Goal: Information Seeking & Learning: Find specific page/section

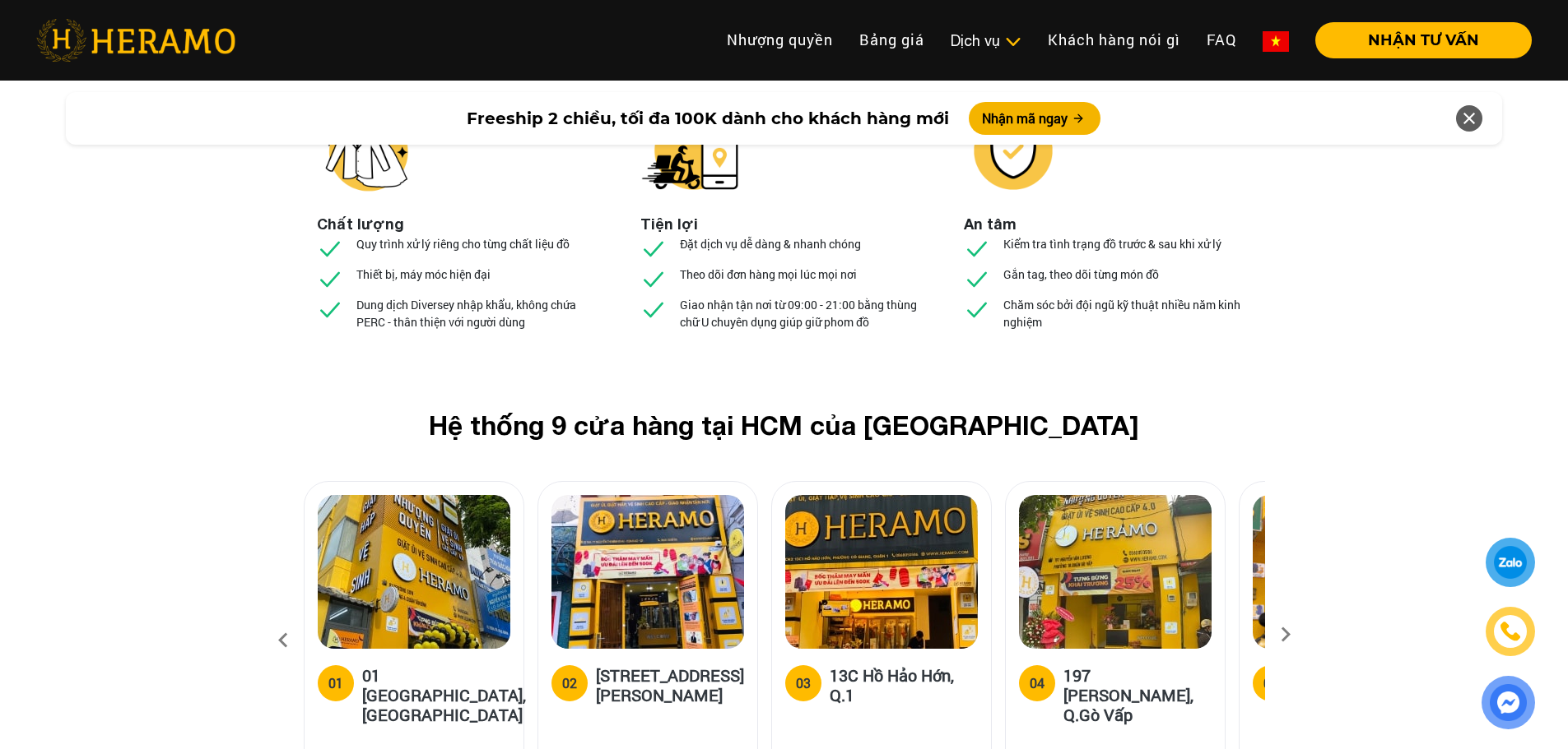
scroll to position [6176, 0]
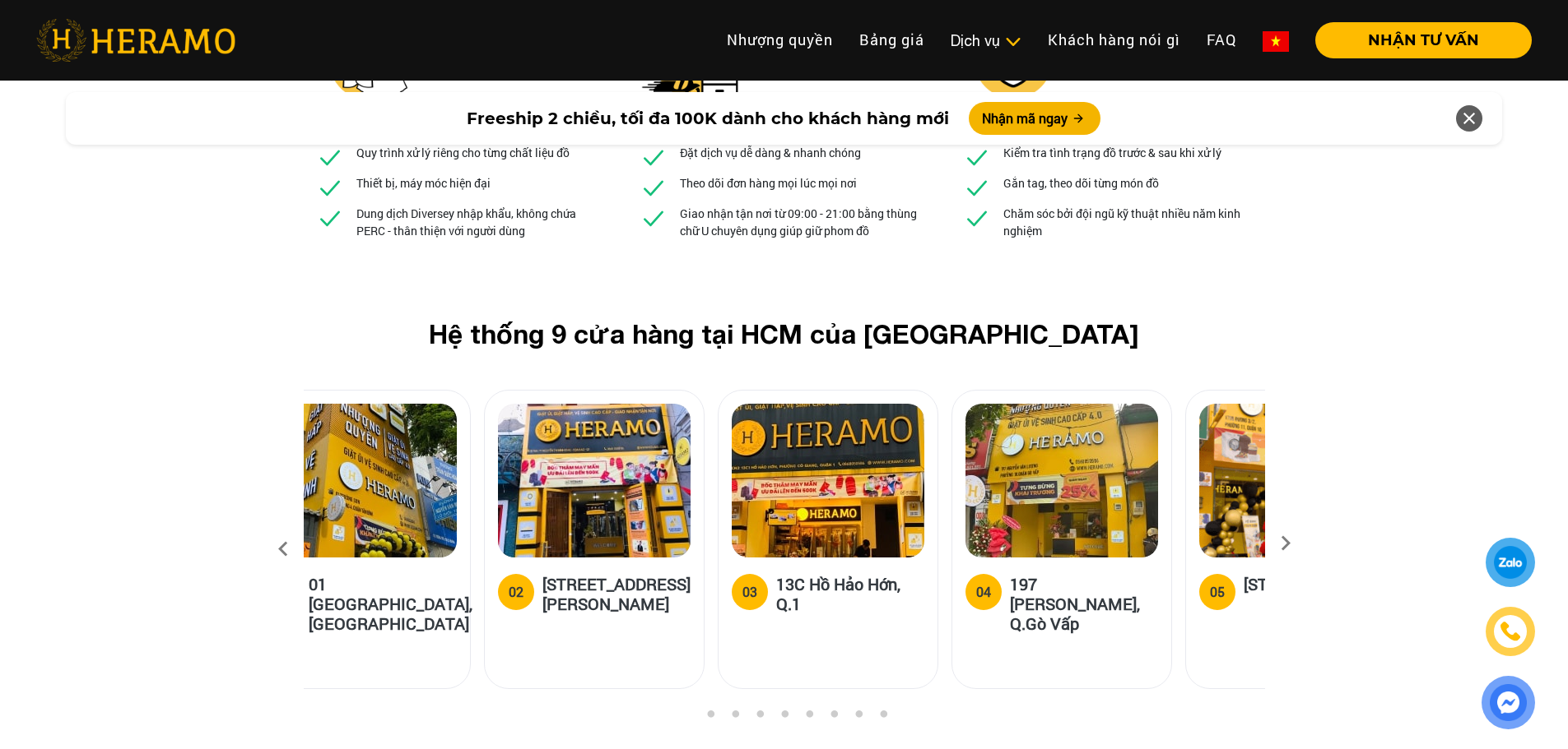
drag, startPoint x: 693, startPoint y: 445, endPoint x: 640, endPoint y: 445, distance: 53.0
click at [640, 574] on h5 "[STREET_ADDRESS][PERSON_NAME]" at bounding box center [616, 594] width 148 height 39
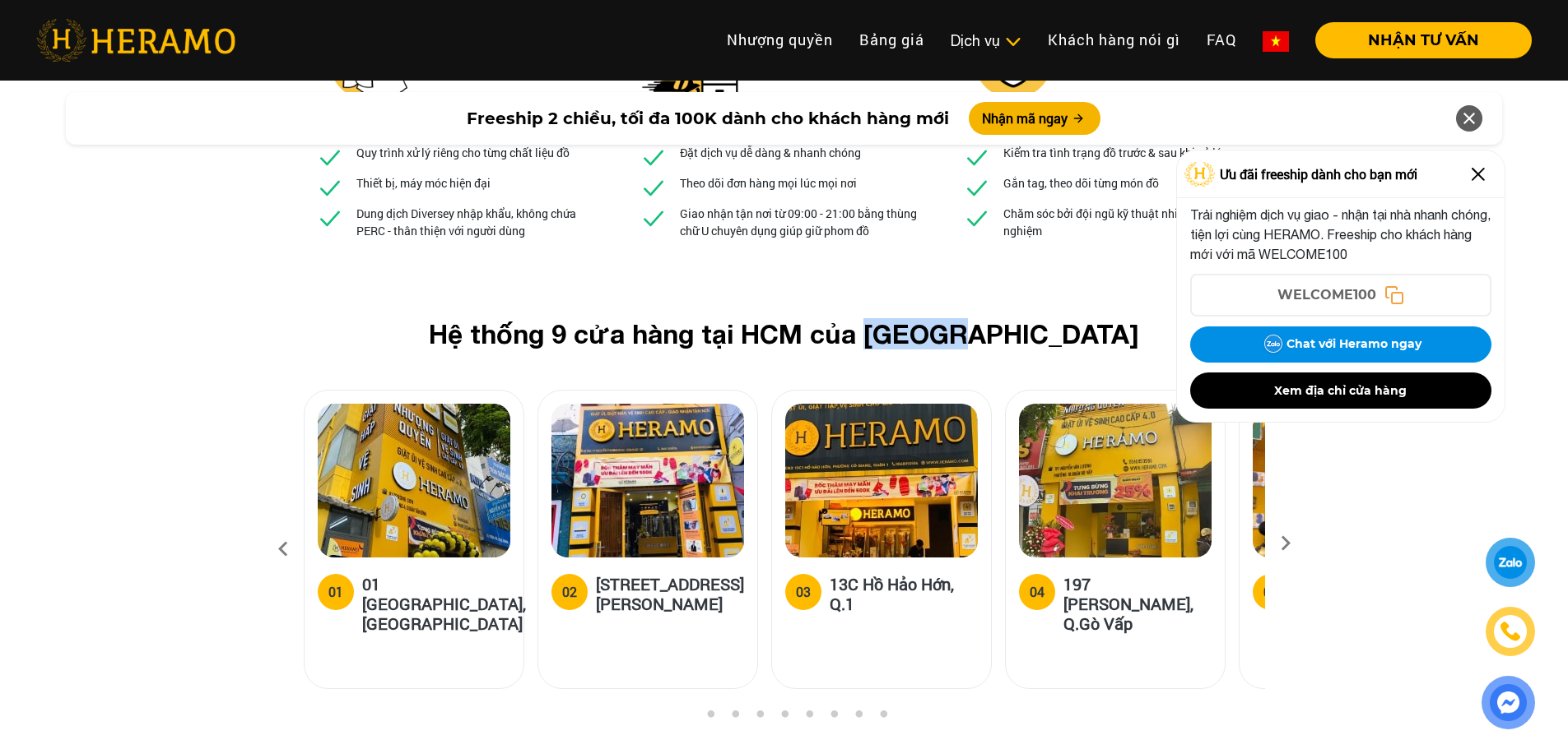
drag, startPoint x: 1073, startPoint y: 163, endPoint x: 948, endPoint y: 168, distance: 125.1
click at [948, 319] on h2 "Hệ thống 9 cửa hàng tại HCM của [GEOGRAPHIC_DATA]" at bounding box center [784, 334] width 908 height 31
copy h2 "HERAMO"
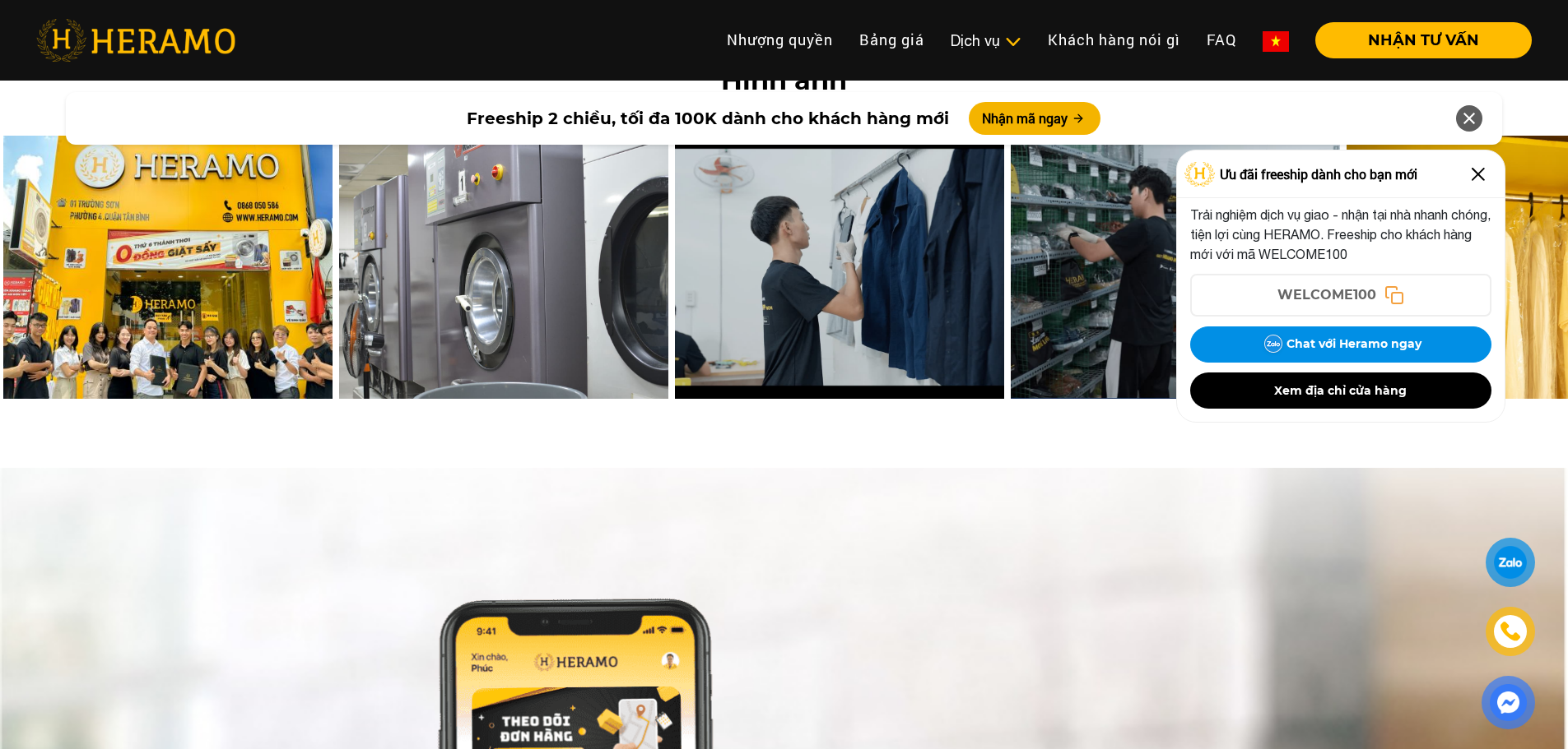
scroll to position [7080, 0]
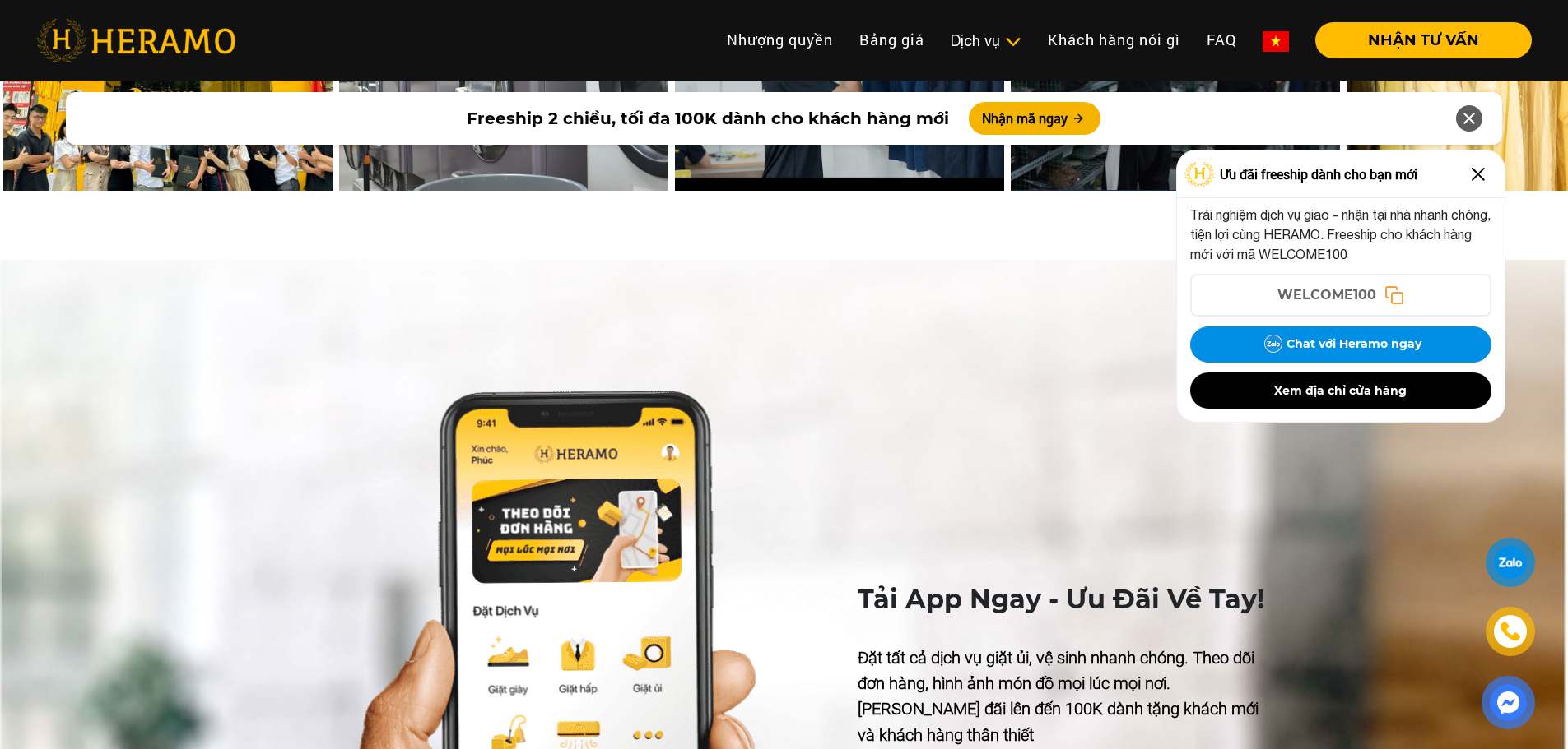
click at [1489, 168] on img at bounding box center [1478, 175] width 27 height 27
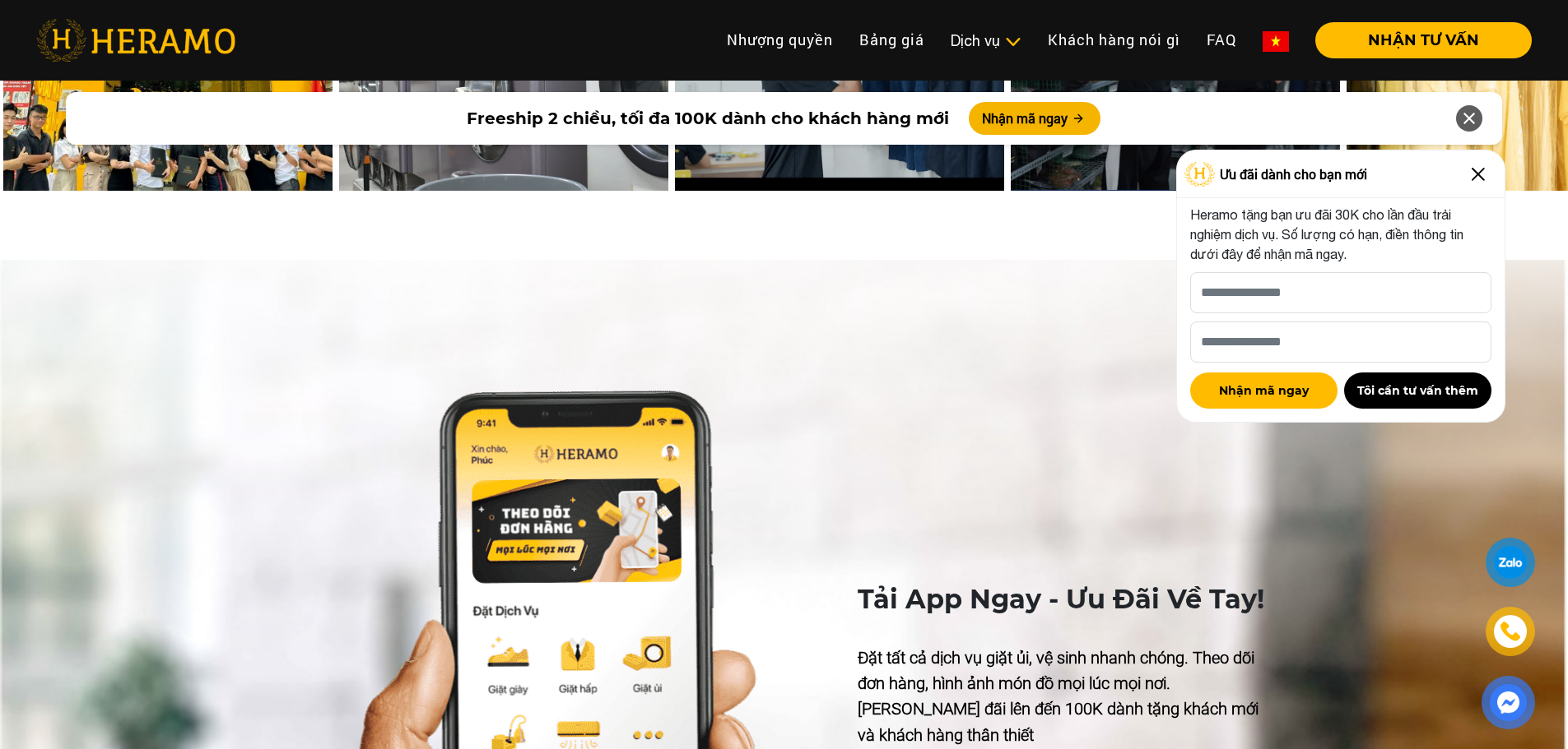
click at [1481, 176] on img at bounding box center [1478, 175] width 27 height 27
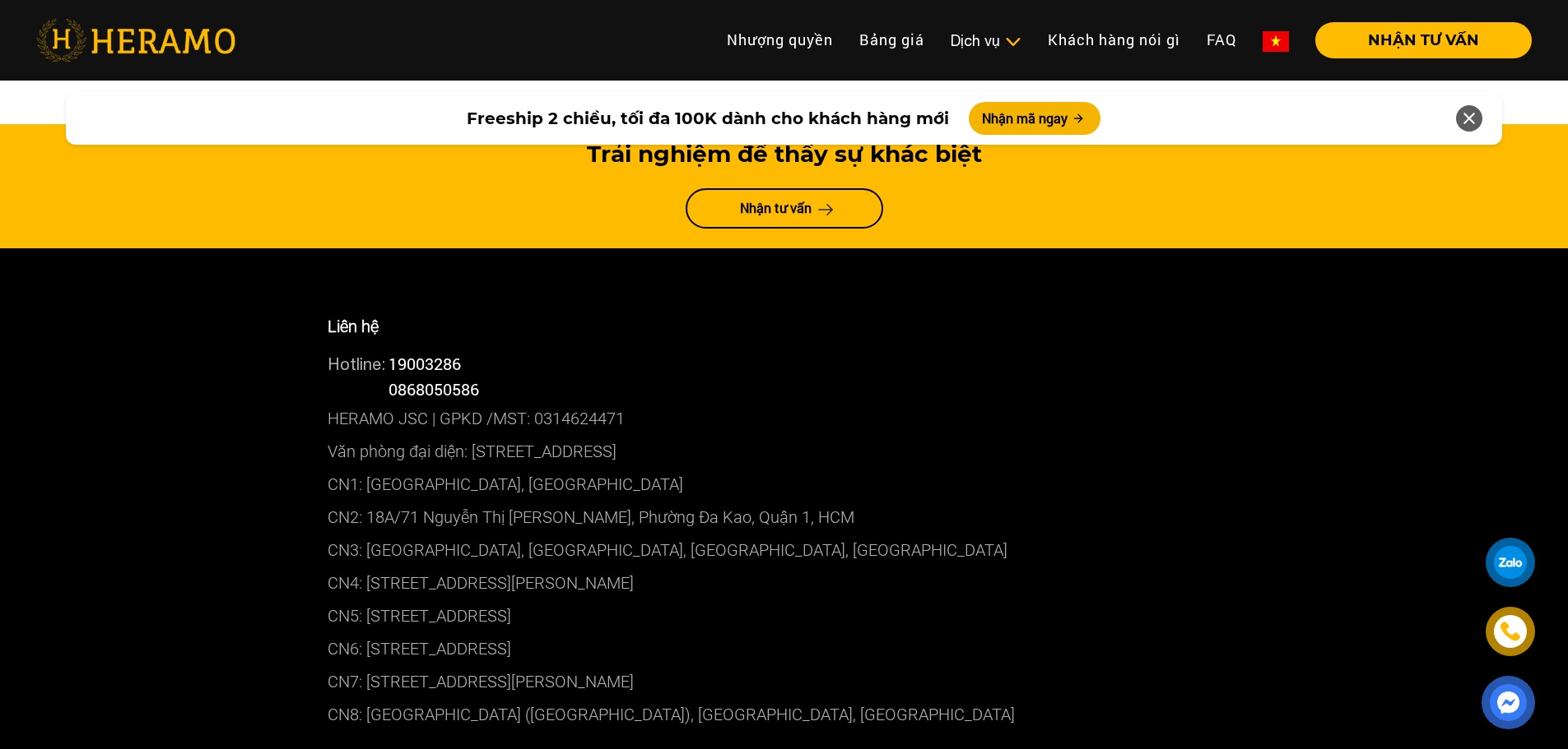
scroll to position [8890, 0]
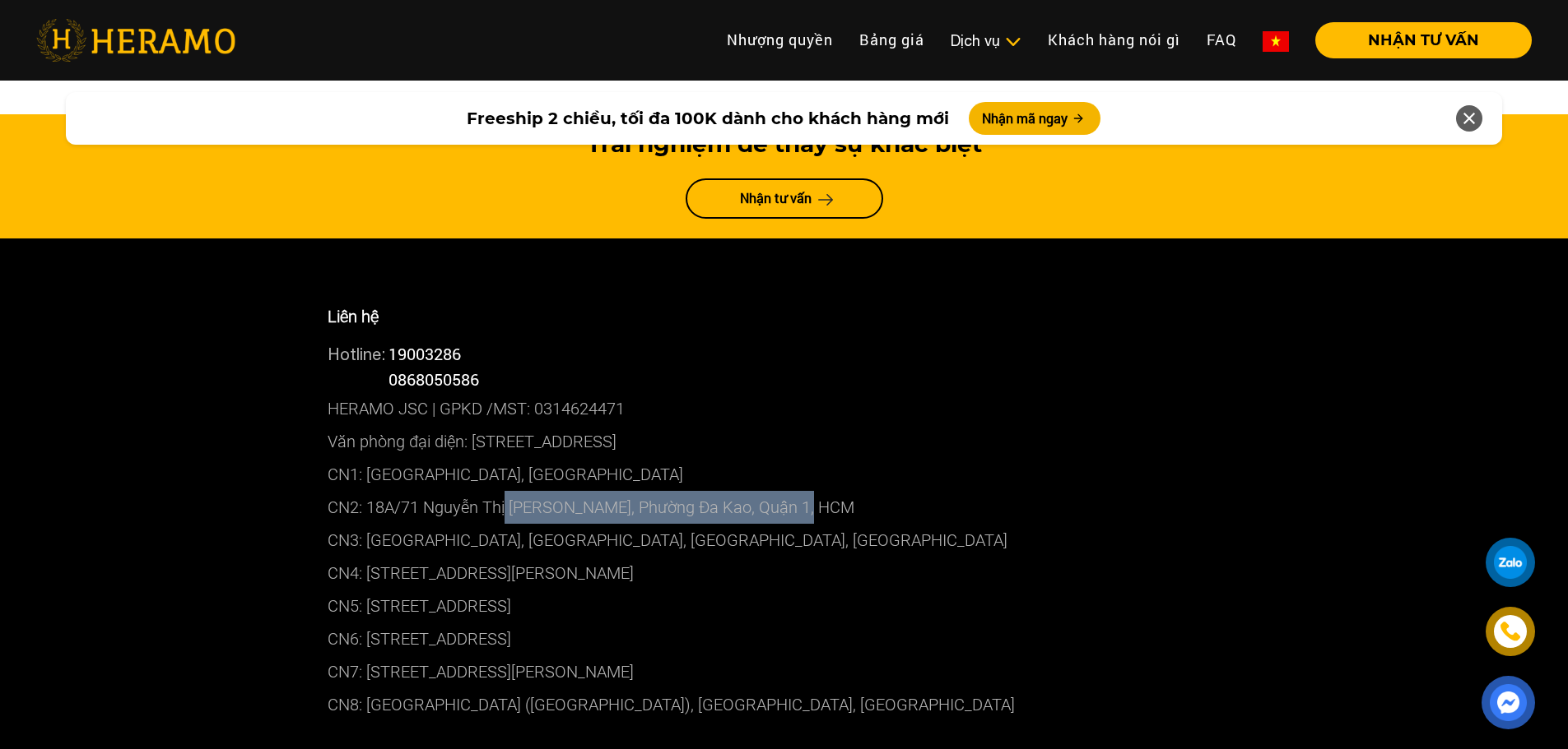
drag, startPoint x: 812, startPoint y: 339, endPoint x: 527, endPoint y: 337, distance: 285.0
click at [506, 491] on p "CN2: 18A/71 Nguyễn Thị [PERSON_NAME], Phường Đa Kao, Quận 1, HCM" at bounding box center [784, 507] width 914 height 33
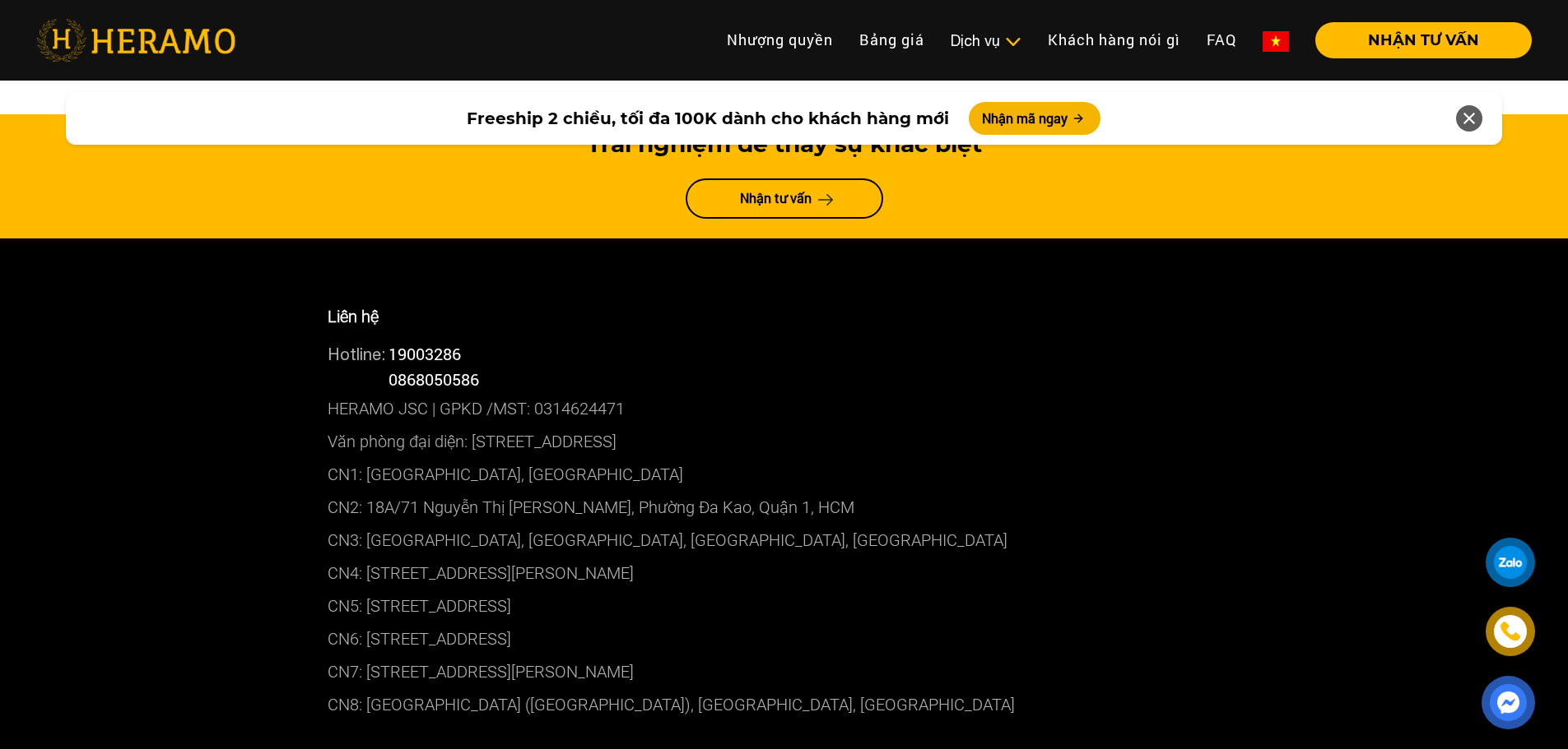
click at [497, 491] on p "CN2: 18A/71 Nguyễn Thị [PERSON_NAME], Phường Đa Kao, Quận 1, HCM" at bounding box center [784, 507] width 914 height 33
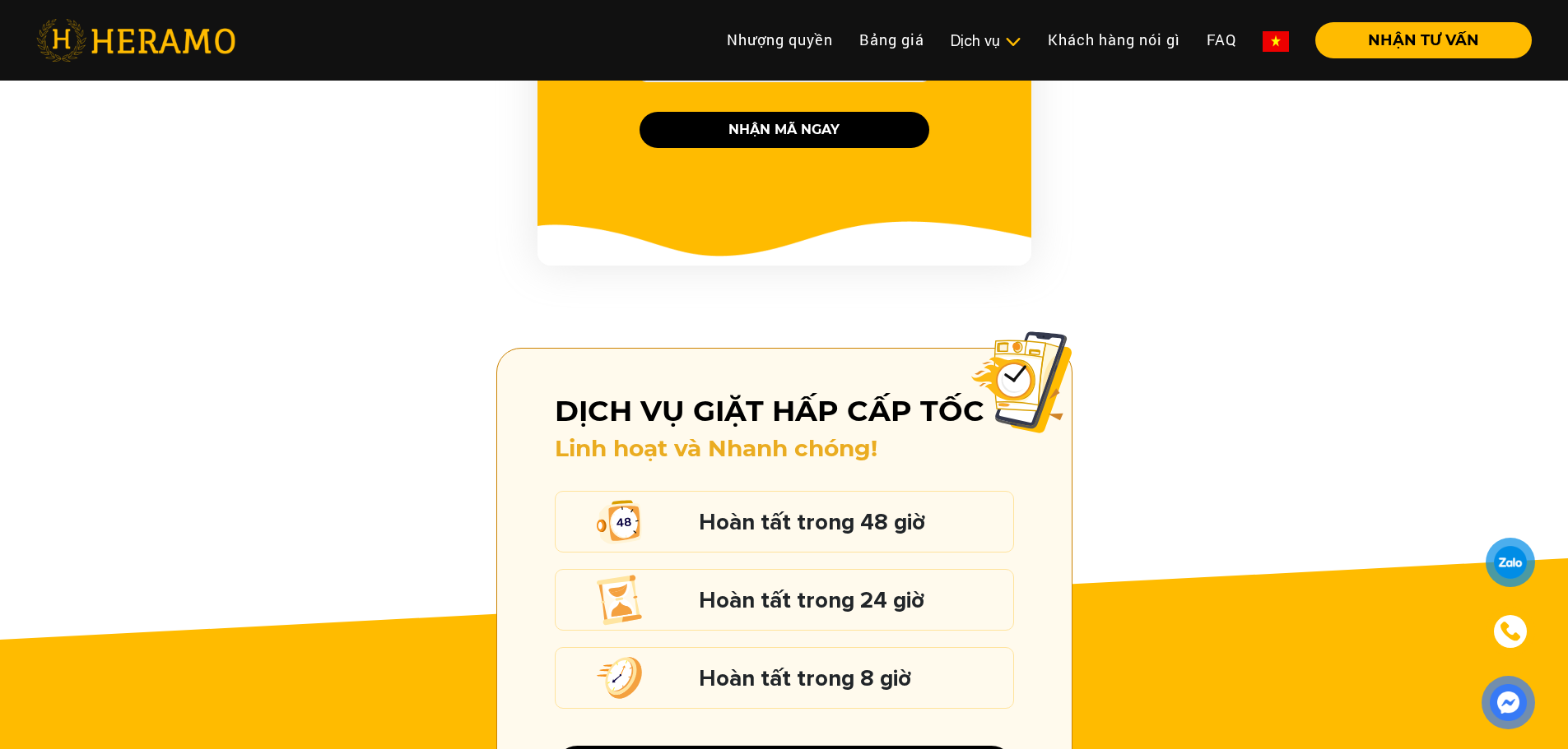
scroll to position [2221, 0]
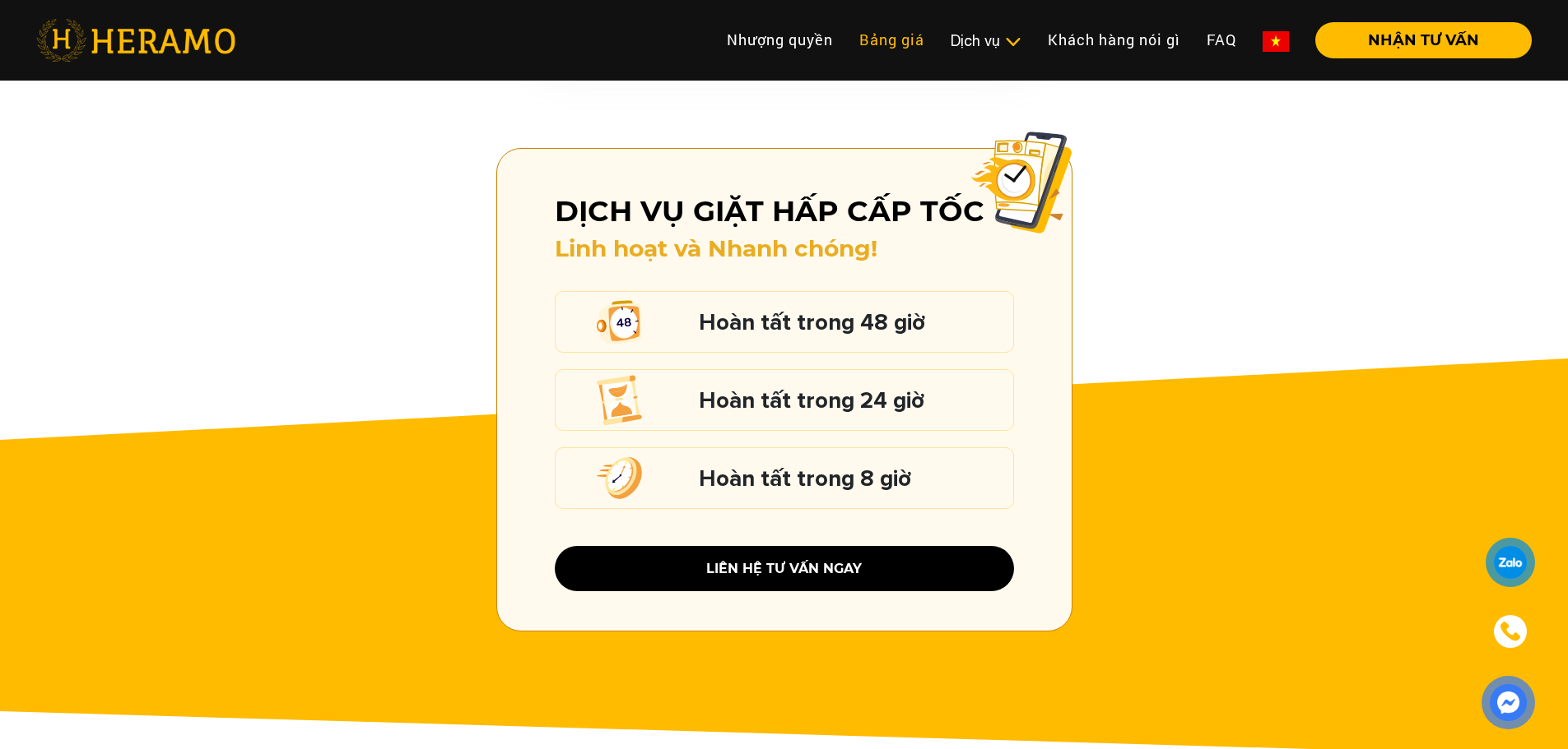
click at [907, 39] on link "Bảng giá" at bounding box center [891, 40] width 91 height 35
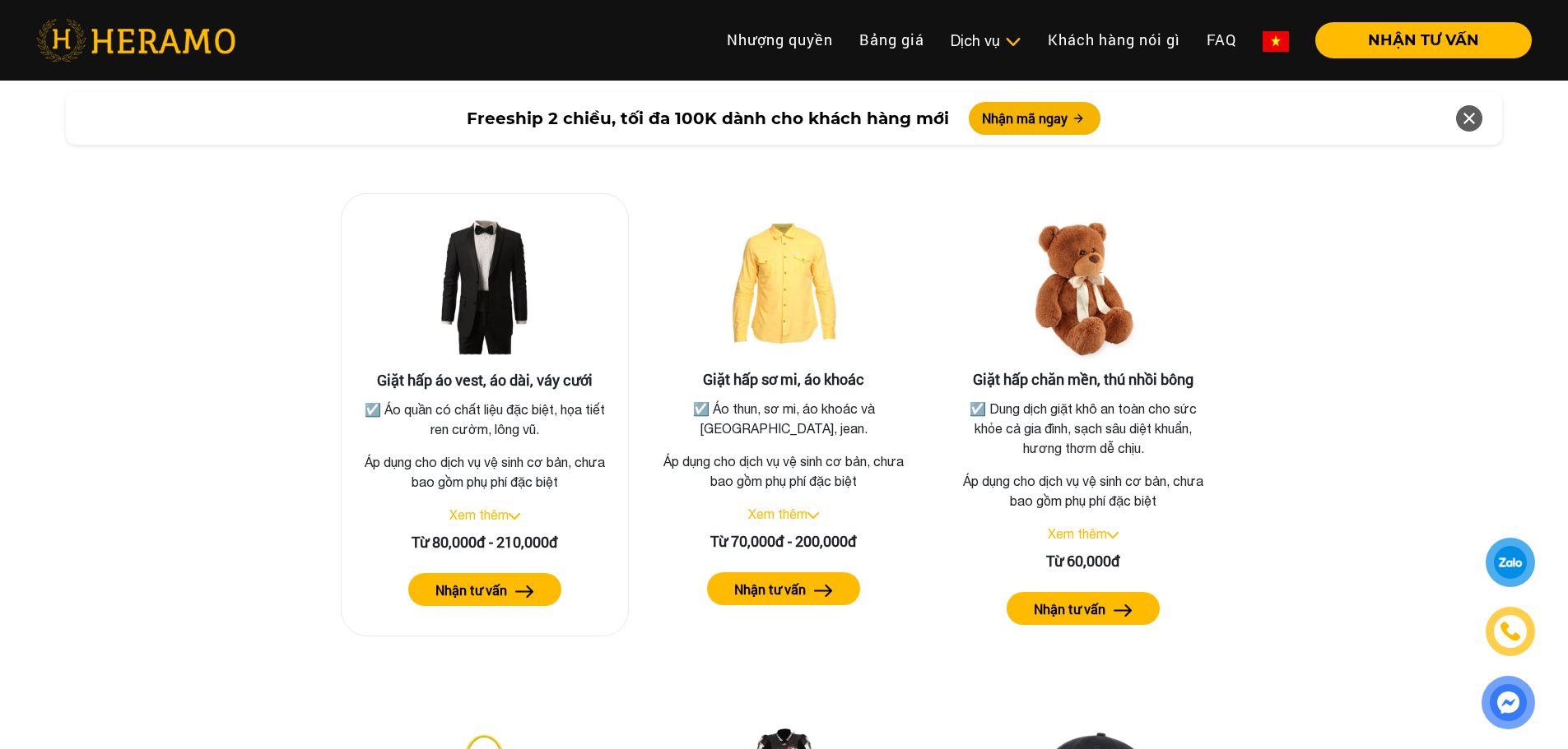
click at [520, 586] on img at bounding box center [524, 592] width 19 height 12
click at [1505, 559] on div at bounding box center [1510, 562] width 34 height 33
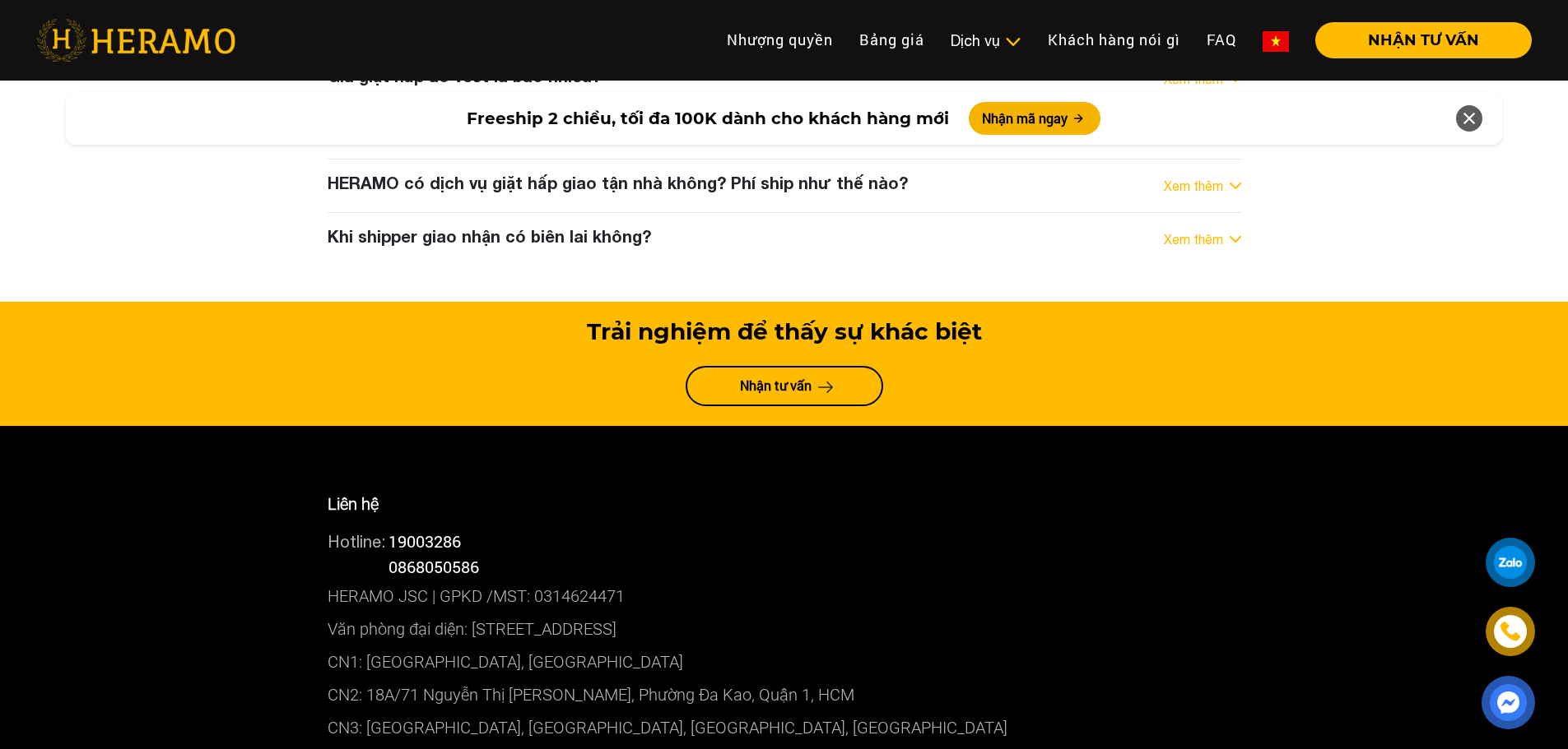
scroll to position [8874, 0]
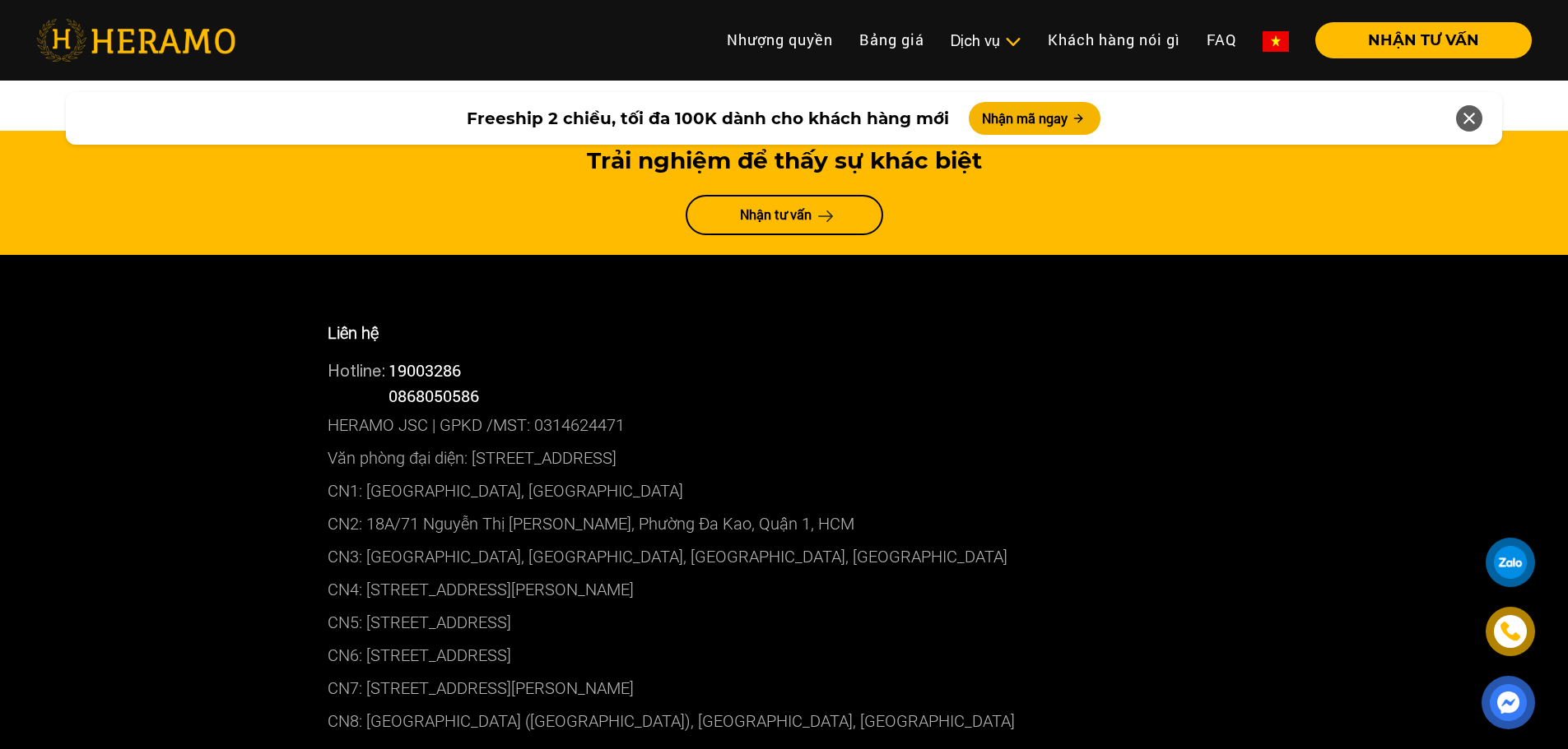
click at [559, 508] on p "CN2: 18A/71 Nguyễn Thị [PERSON_NAME], Phường Đa Kao, Quận 1, HCM" at bounding box center [784, 524] width 914 height 33
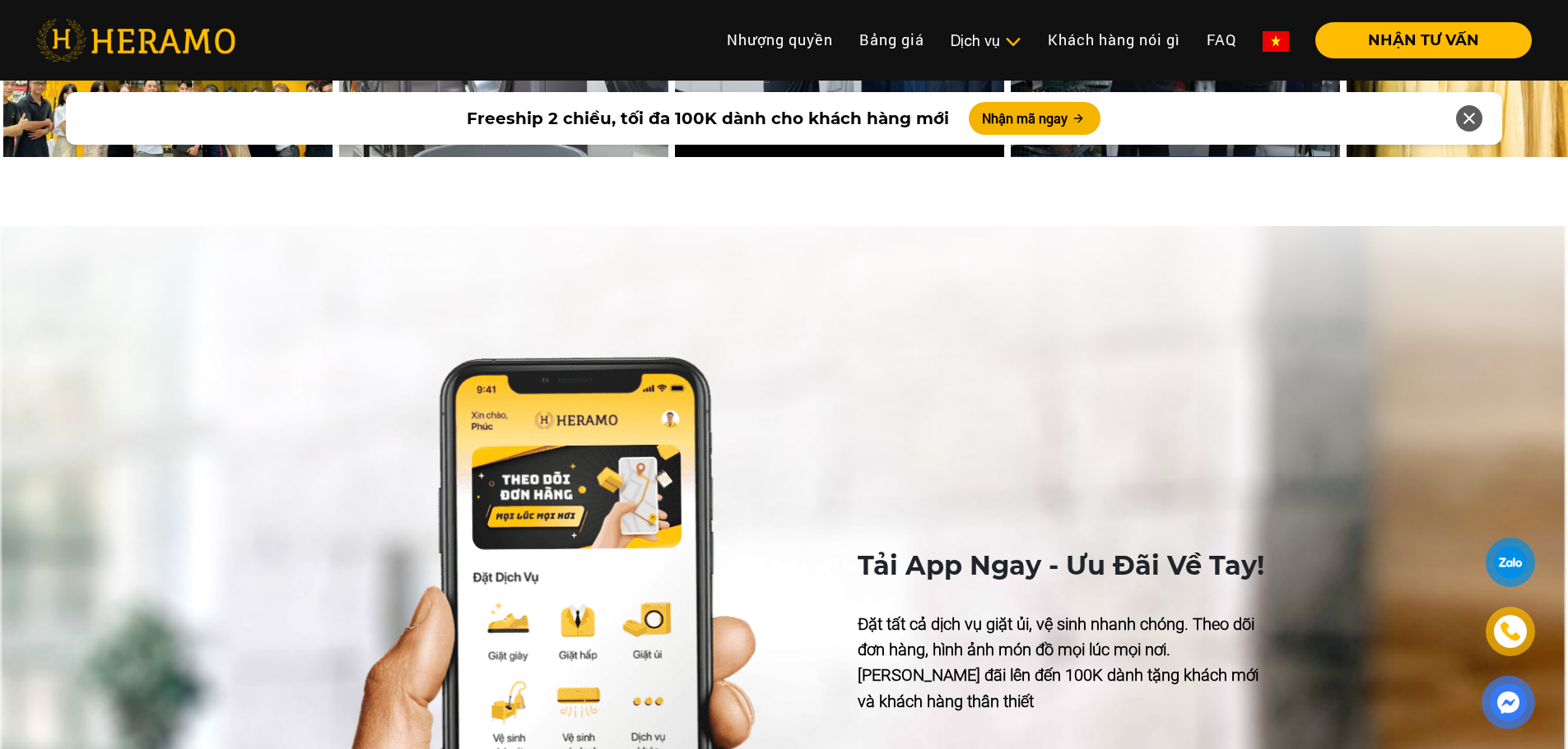
scroll to position [6900, 0]
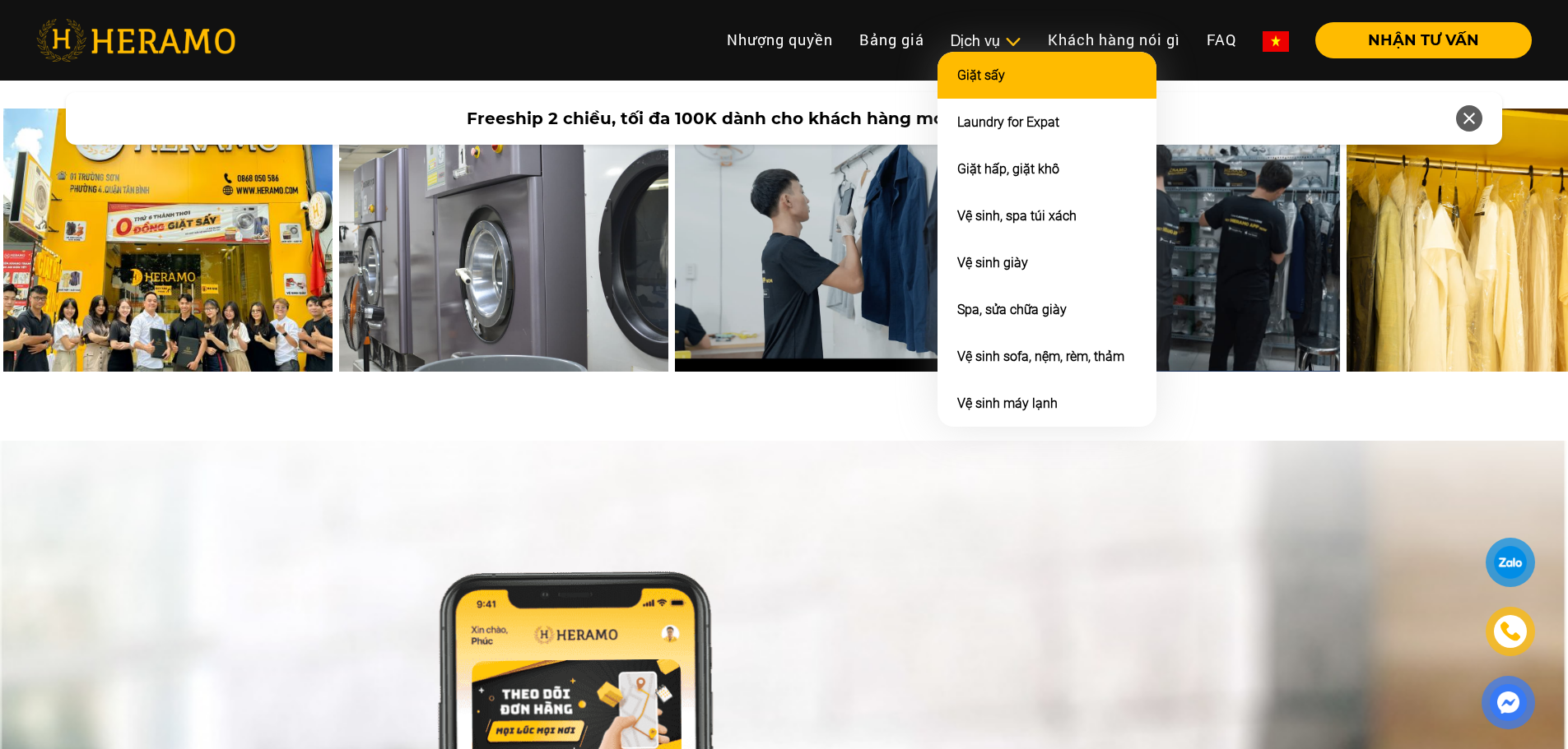
click at [994, 76] on link "Giặt sấy" at bounding box center [981, 75] width 48 height 16
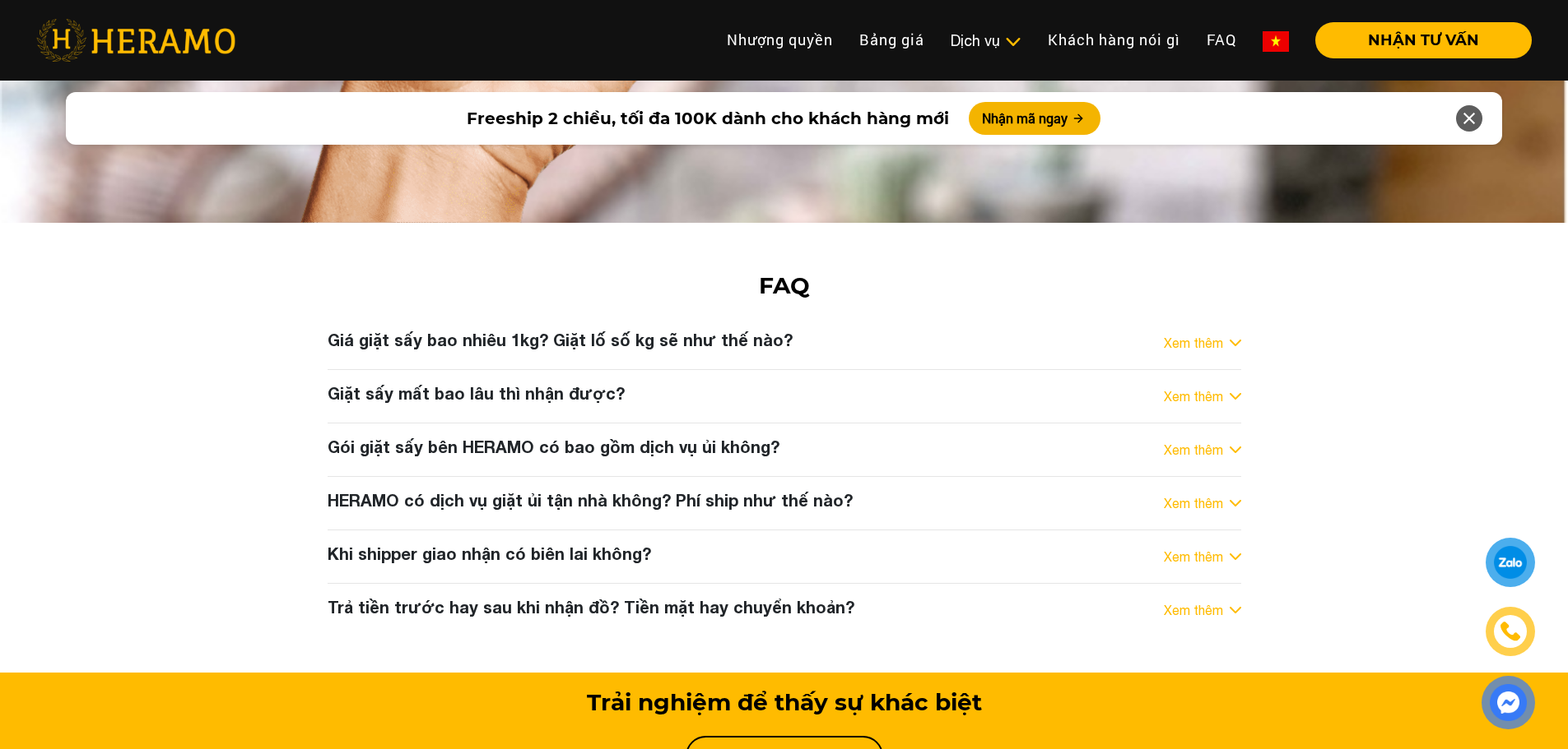
scroll to position [6825, 0]
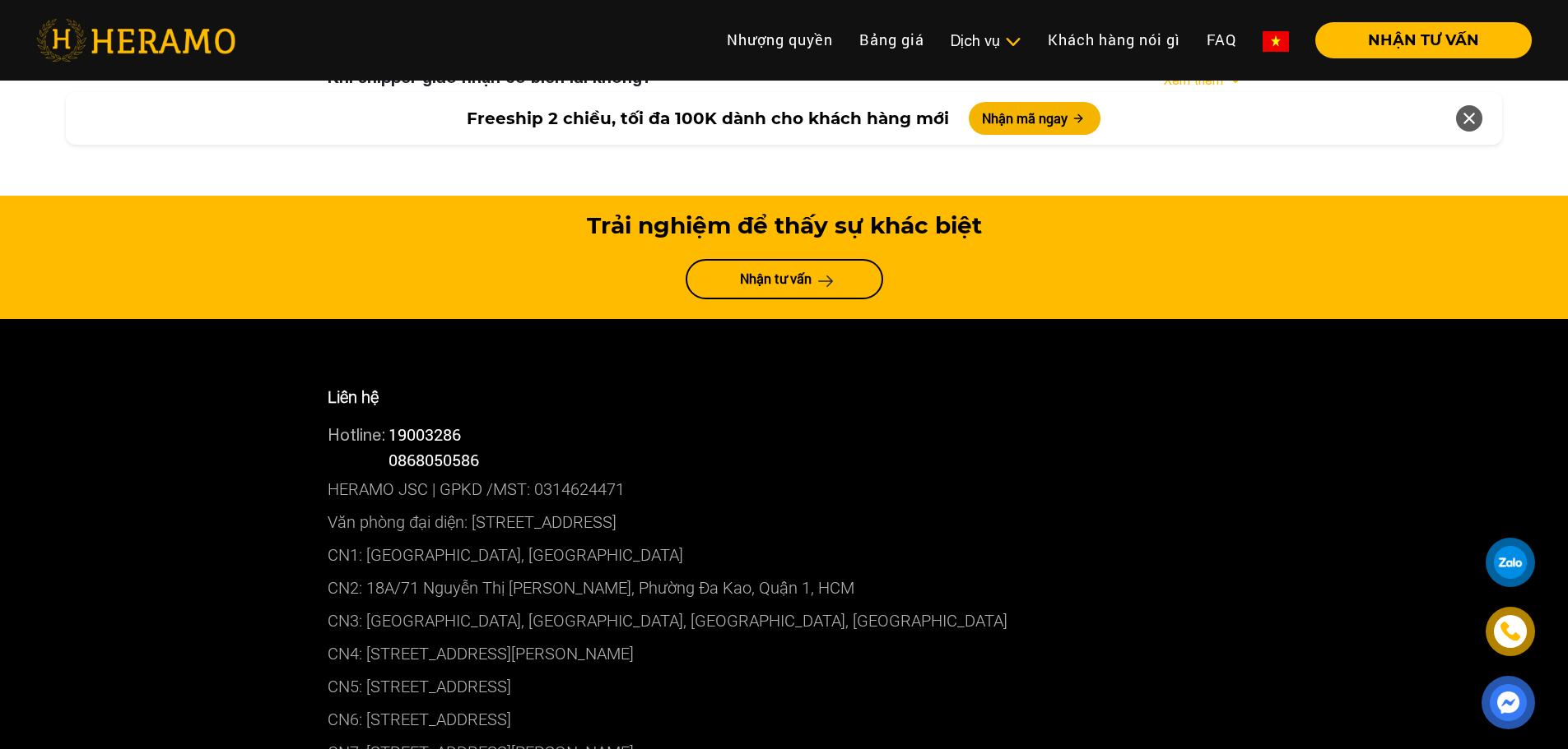
click at [622, 572] on p "CN2: 18A/71 Nguyễn Thị [PERSON_NAME], Phường Đa Kao, Quận 1, HCM" at bounding box center [784, 587] width 914 height 33
